Goal: Information Seeking & Learning: Learn about a topic

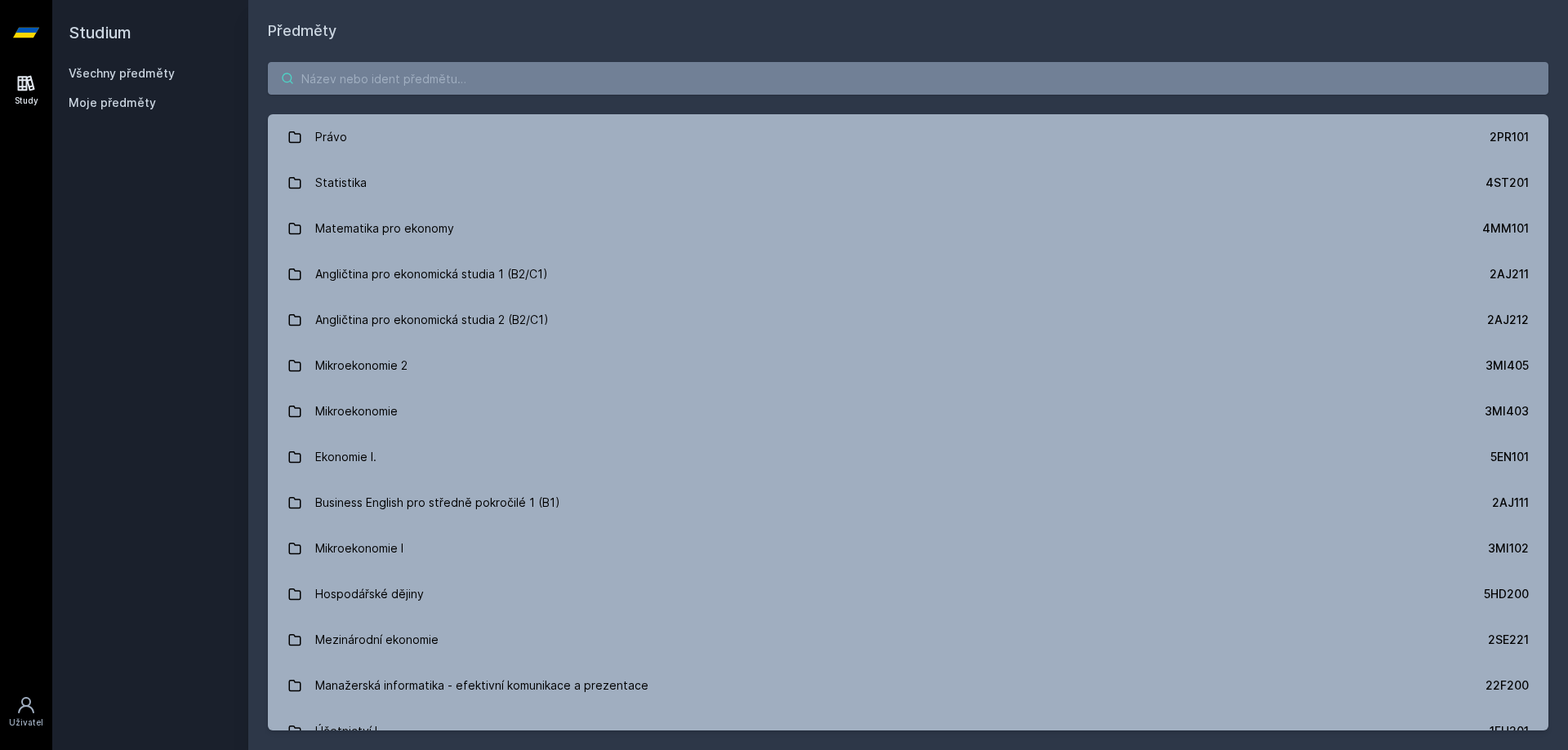
click at [346, 89] on input "search" at bounding box center [907, 78] width 1280 height 32
paste input "Umělé neuronové sítě a hluboké učení"
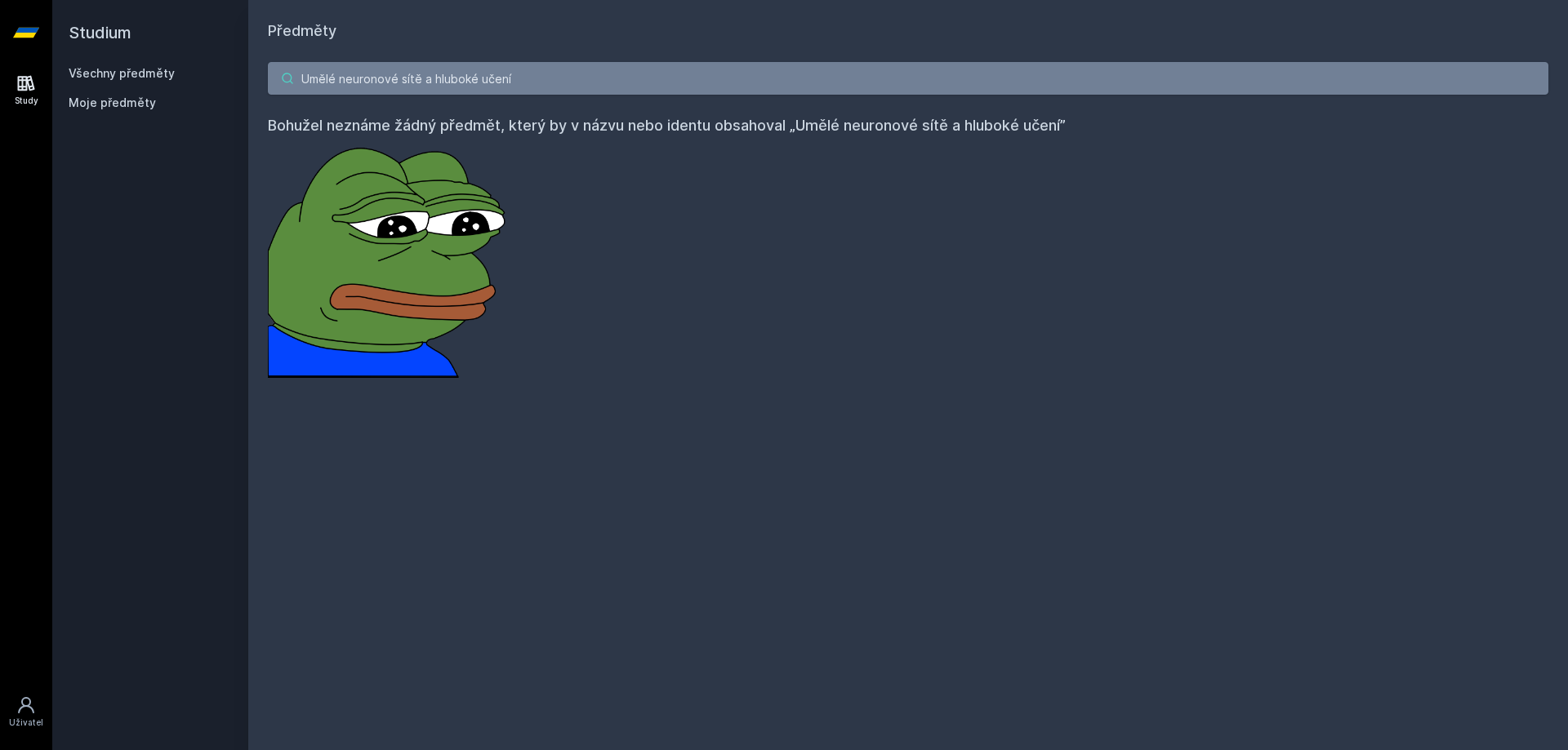
drag, startPoint x: 546, startPoint y: 72, endPoint x: 459, endPoint y: 81, distance: 87.5
click at [459, 81] on input "Umělé neuronové sítě a hluboké učení" at bounding box center [907, 78] width 1280 height 32
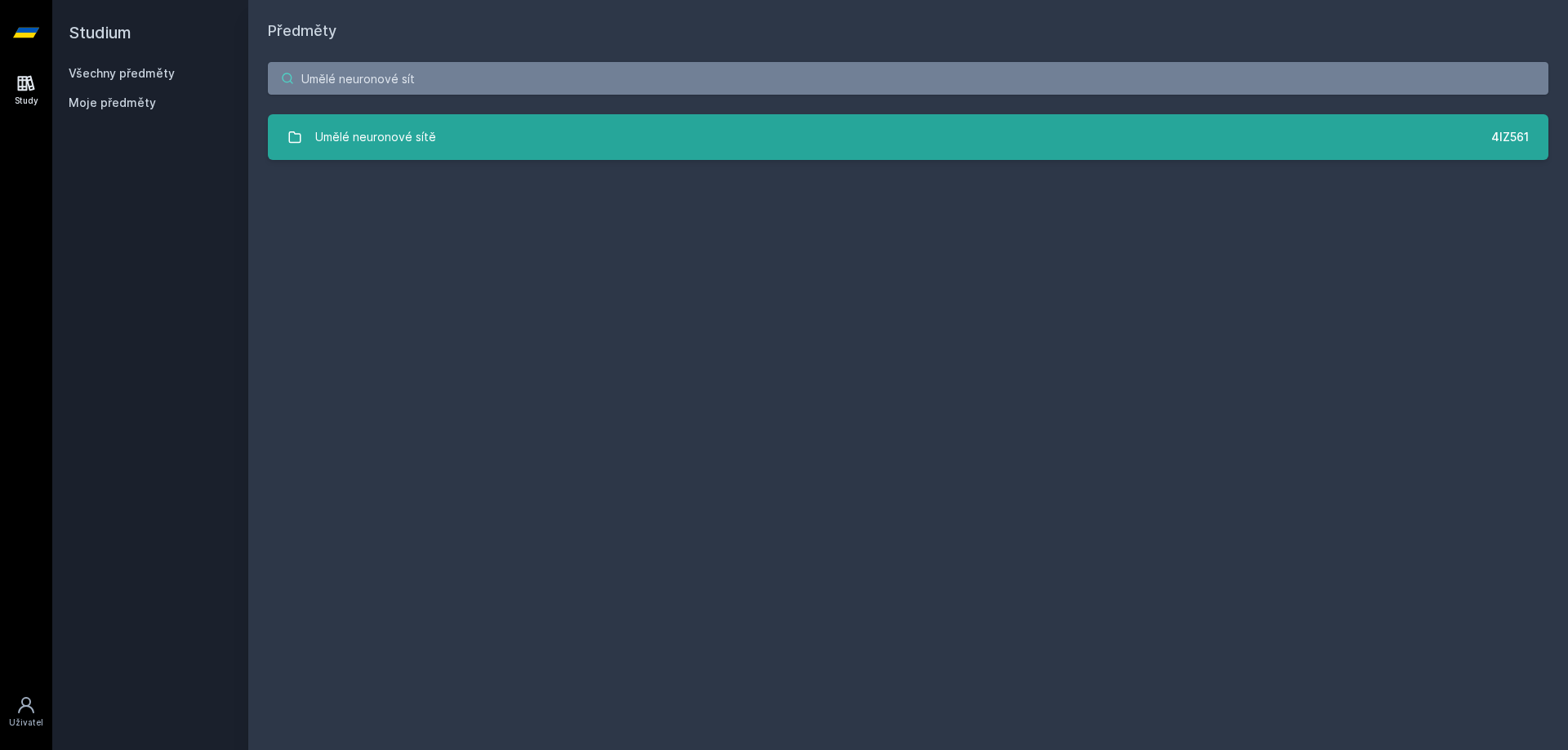
type input "Umělé neuronové sít"
click at [428, 143] on div "Umělé neuronové sítě" at bounding box center [376, 137] width 121 height 32
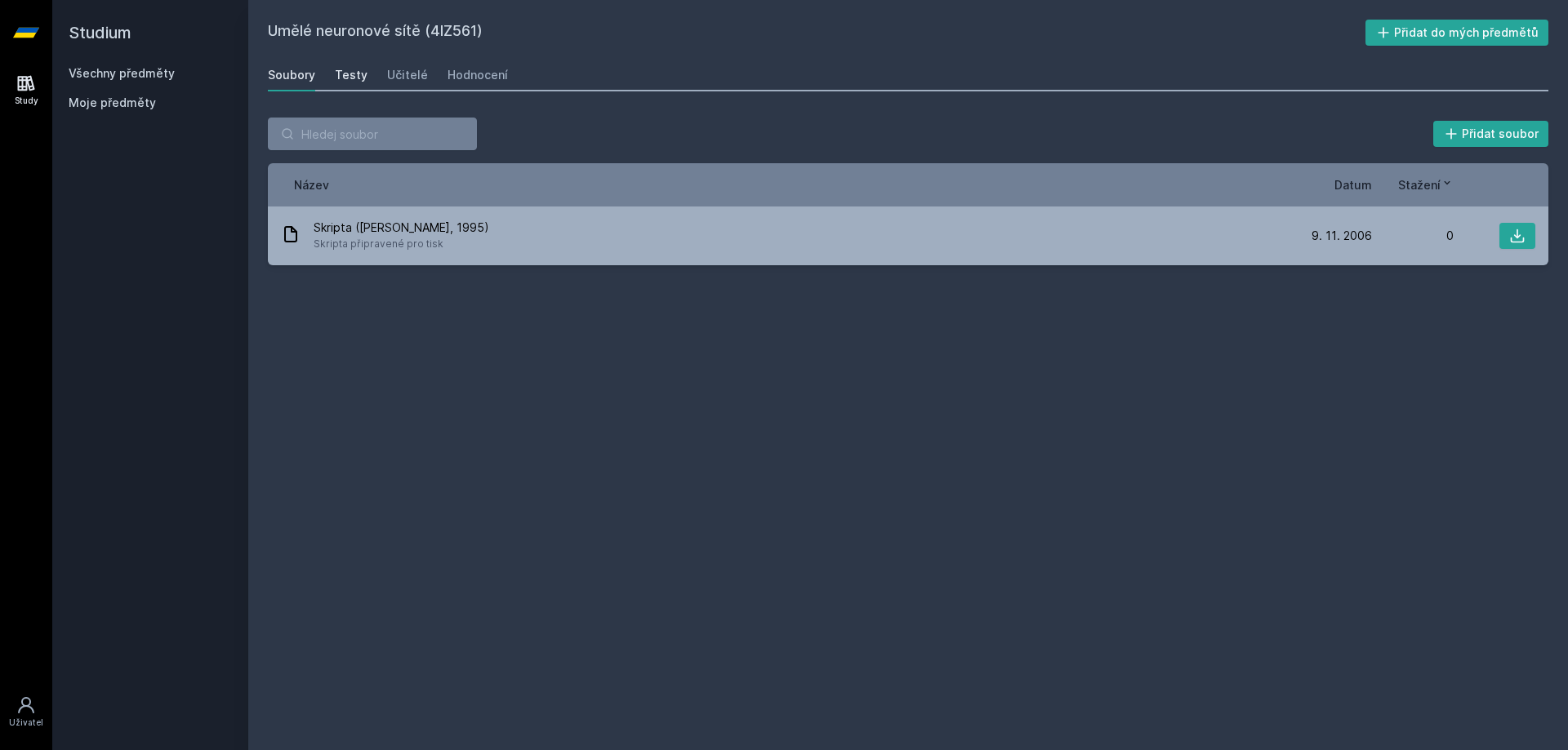
click at [352, 86] on link "Testy" at bounding box center [351, 75] width 32 height 32
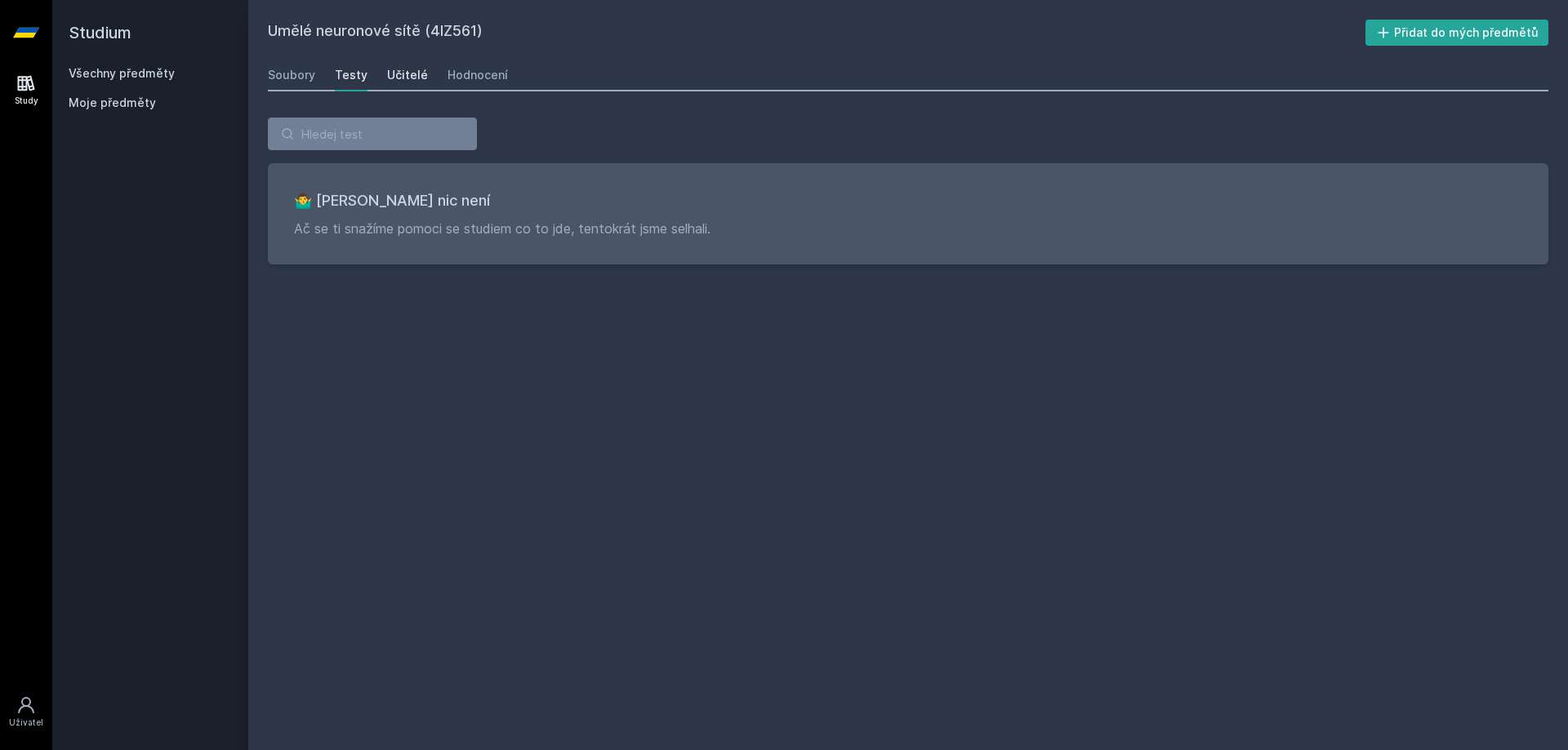
click at [410, 77] on div "Učitelé" at bounding box center [407, 75] width 41 height 16
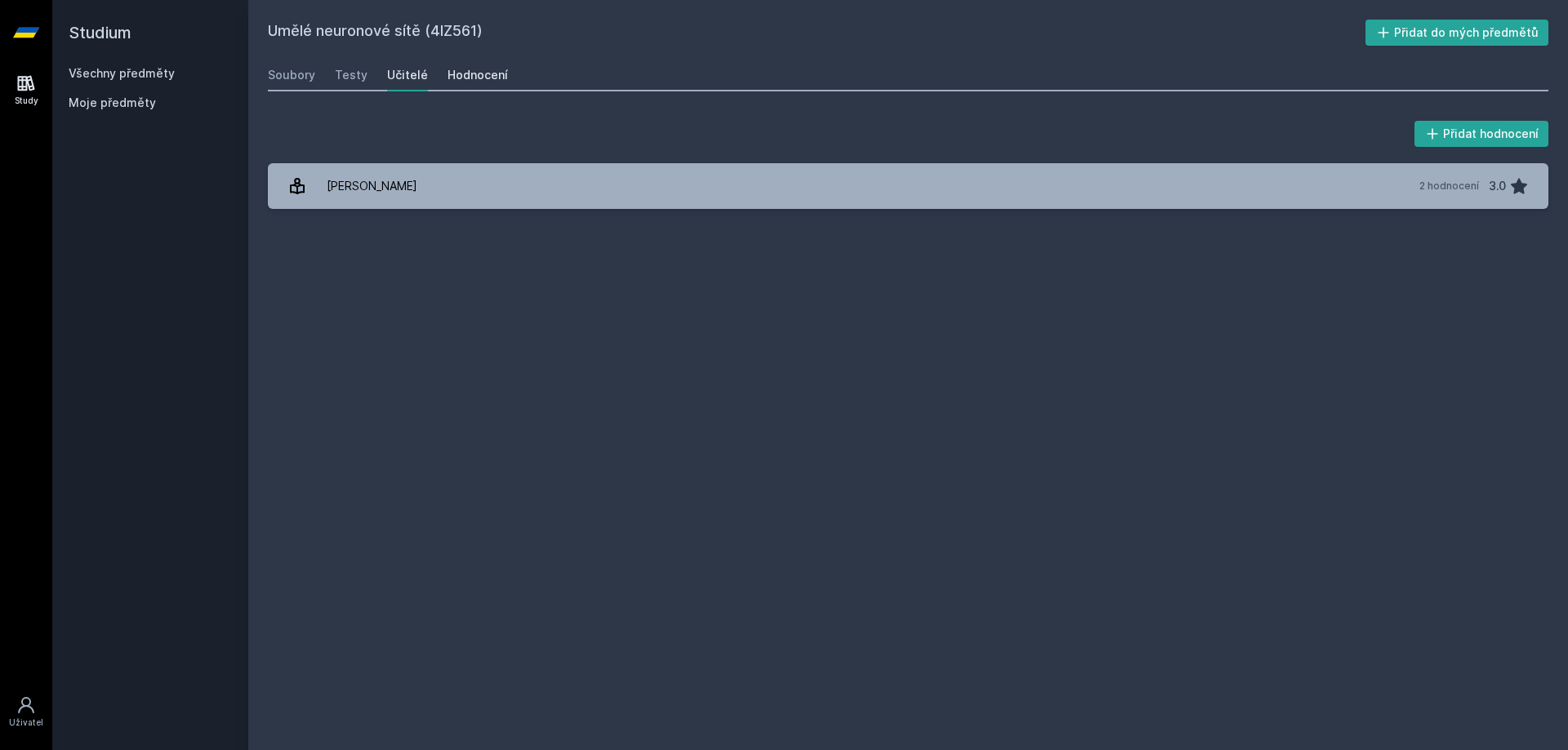
click at [464, 72] on div "Hodnocení" at bounding box center [477, 75] width 60 height 16
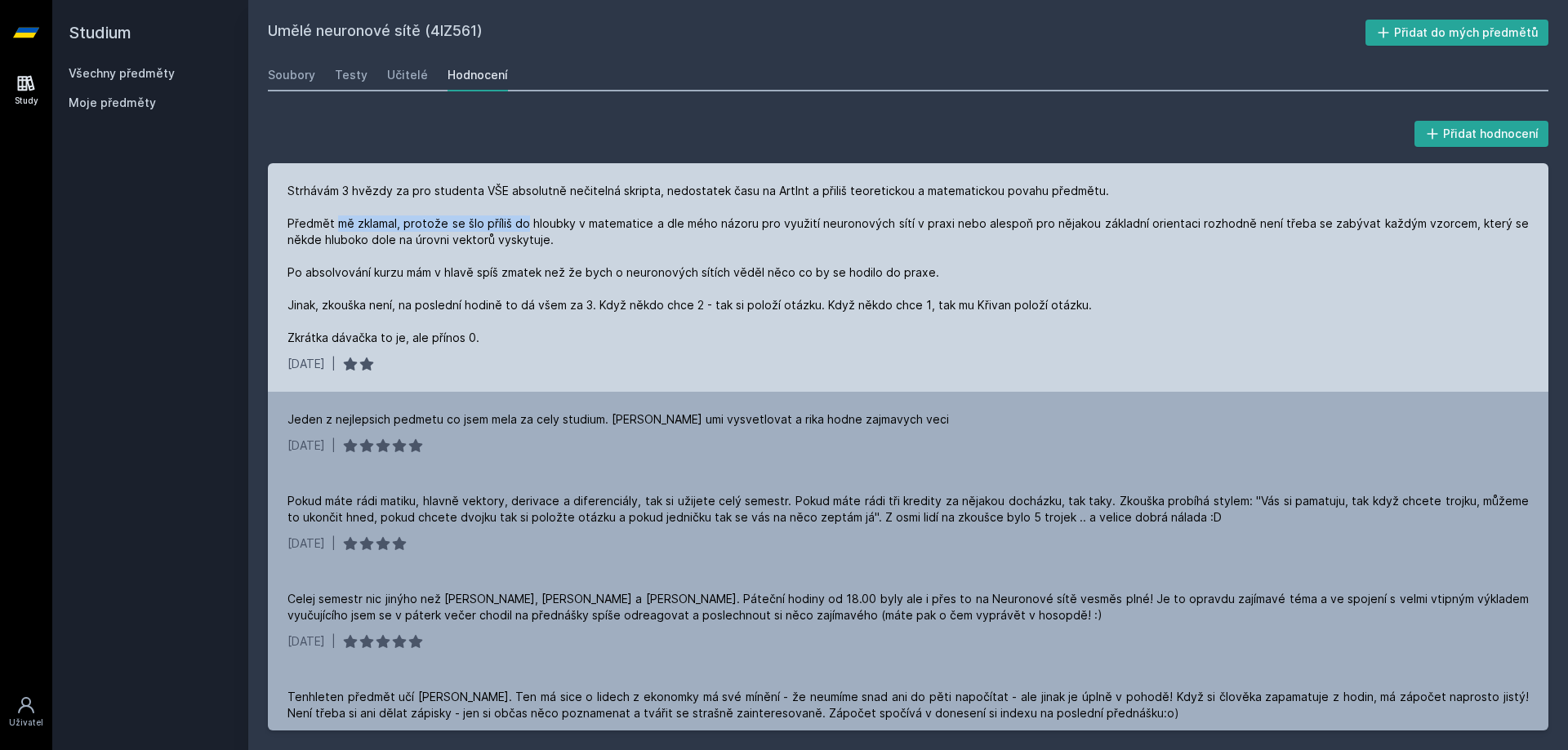
drag, startPoint x: 421, startPoint y: 227, endPoint x: 526, endPoint y: 227, distance: 105.0
click at [526, 227] on div "Strhávám 3 hvězdy za pro studenta VŠE absolutně nečitelná skripta, nedostatek č…" at bounding box center [907, 265] width 1241 height 163
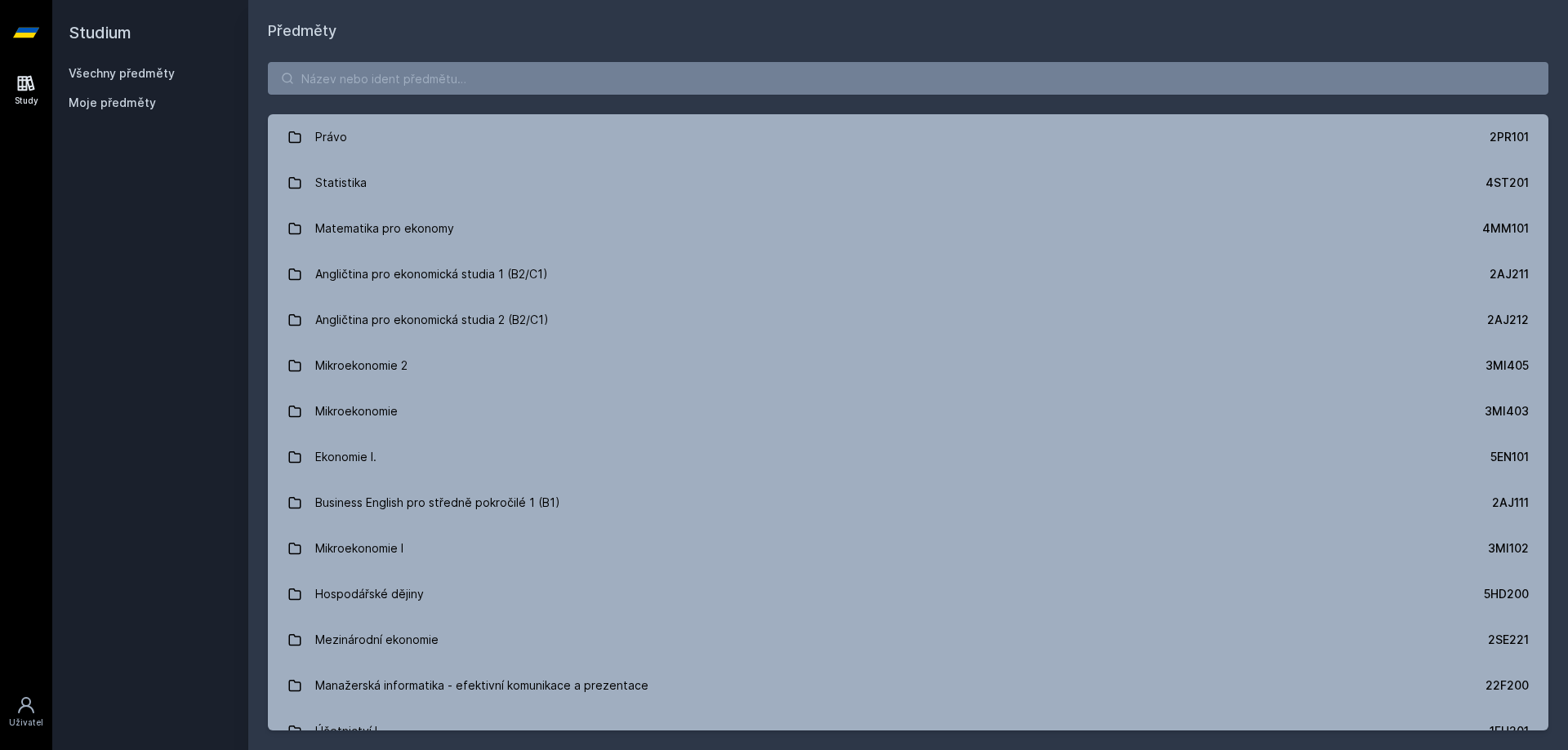
click at [577, 53] on div "Právo 2PR101 Statistika 4ST201 Matematika pro ekonomy 4MM101 Angličtina pro eko…" at bounding box center [907, 396] width 1319 height 707
click at [577, 66] on input "search" at bounding box center [907, 78] width 1280 height 32
paste input "Aplikovaná ekonometrie v bankovnictví a pojišťovnictví"
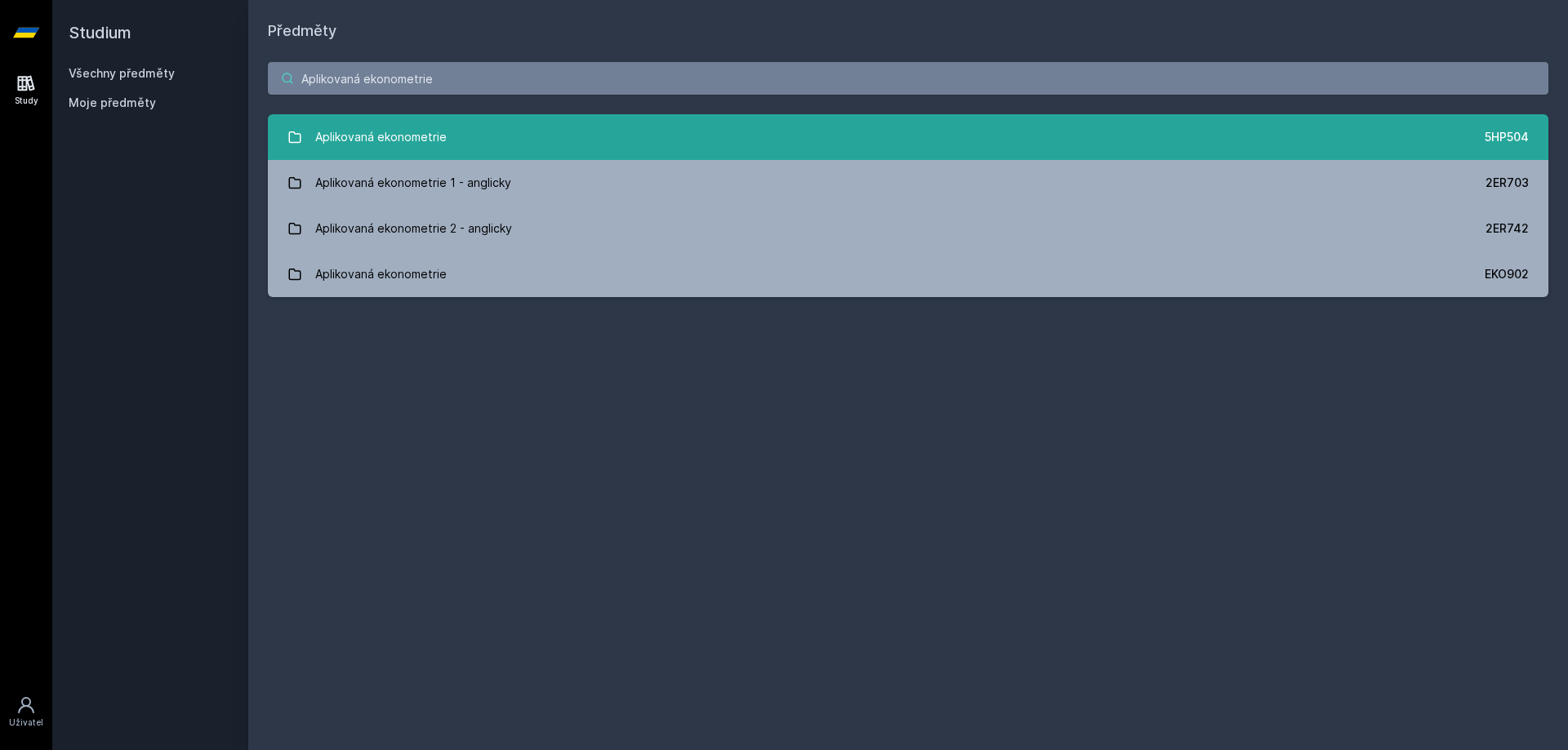
type input "Aplikovaná ekonometrie"
click at [507, 137] on link "Aplikovaná ekonometrie 5HP504" at bounding box center [907, 137] width 1280 height 46
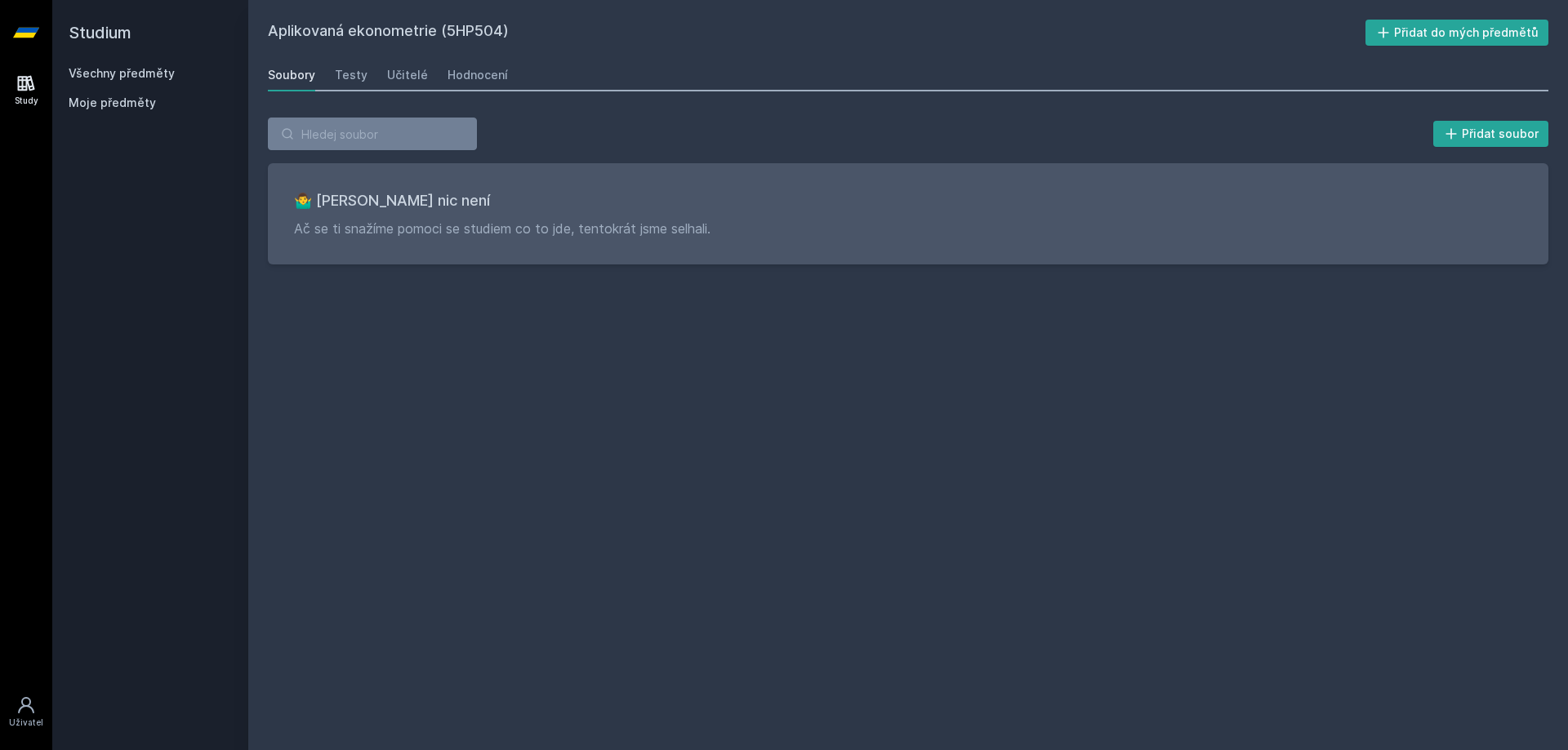
click at [483, 92] on div "Aplikovaná ekonometrie (5HP504) Přidat do mých předmětů [GEOGRAPHIC_DATA] Testy…" at bounding box center [907, 375] width 1280 height 711
click at [481, 84] on link "Hodnocení" at bounding box center [477, 75] width 60 height 32
click at [410, 80] on div "Učitelé" at bounding box center [407, 75] width 41 height 16
click at [260, 72] on div "Aplikovaná ekonometrie (5HP504) Přidat do mých předmětů [GEOGRAPHIC_DATA] Testy…" at bounding box center [907, 375] width 1319 height 750
click at [300, 82] on div "Soubory" at bounding box center [291, 75] width 48 height 16
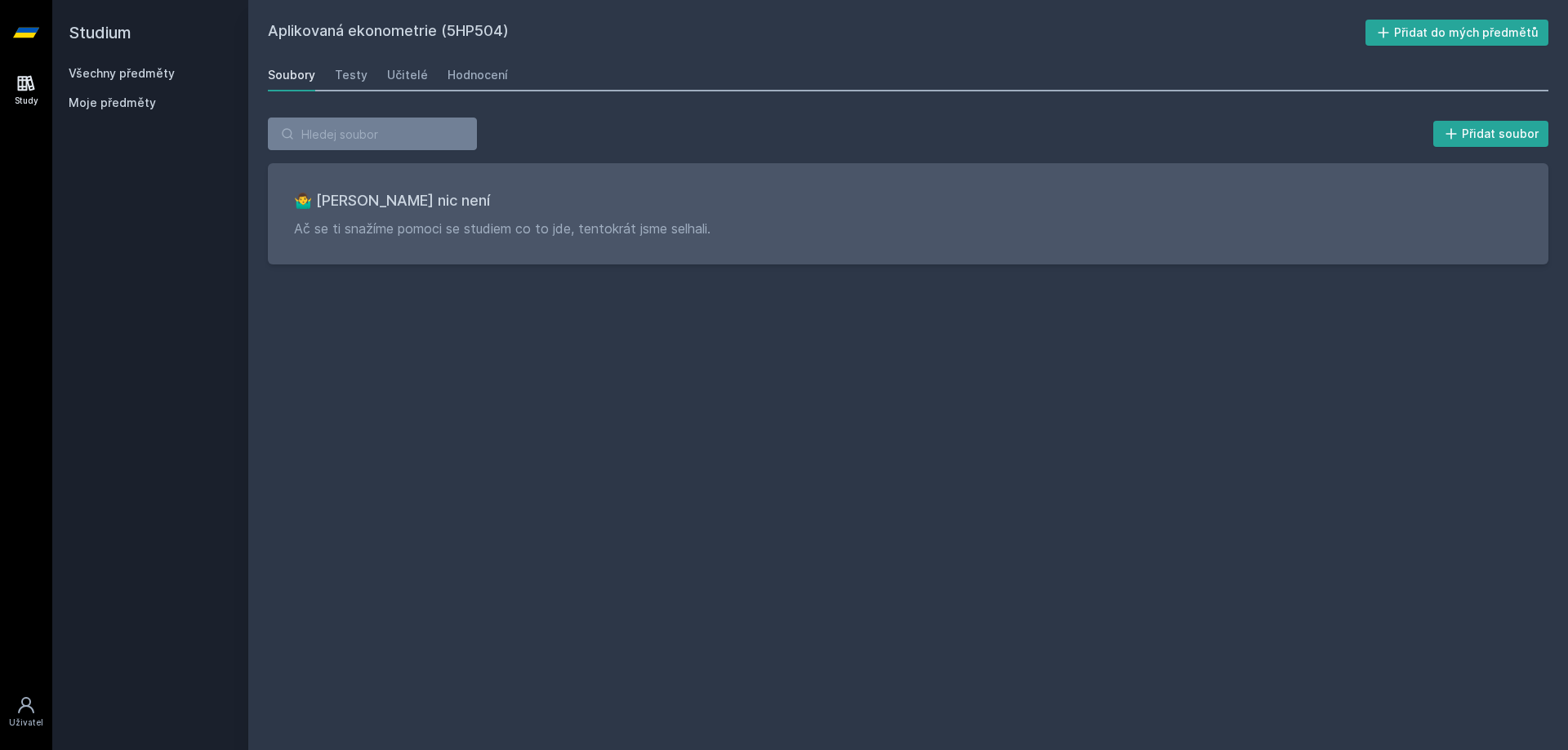
click at [376, 87] on div "Soubory Testy Učitelé Hodnocení" at bounding box center [907, 75] width 1280 height 32
click at [387, 83] on link "Učitelé" at bounding box center [407, 75] width 41 height 32
